Goal: Find contact information: Find contact information

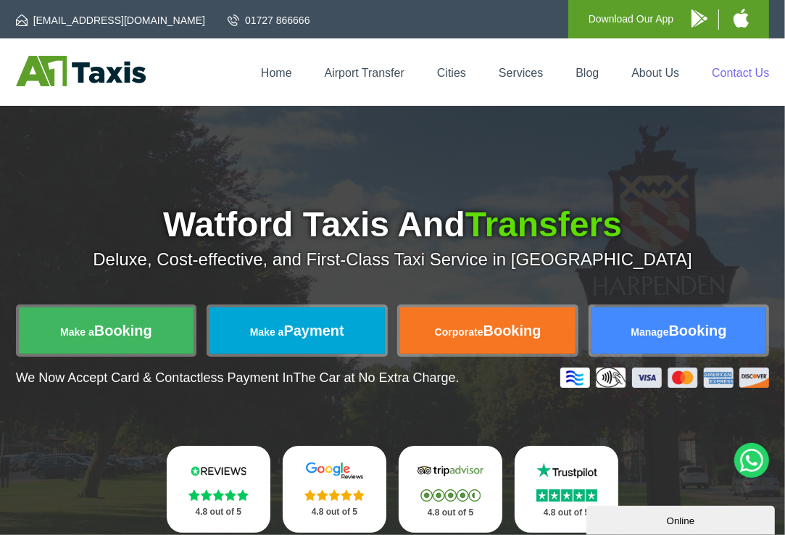
click at [754, 68] on link "Contact Us" at bounding box center [740, 73] width 57 height 12
